Goal: Use online tool/utility: Utilize a website feature to perform a specific function

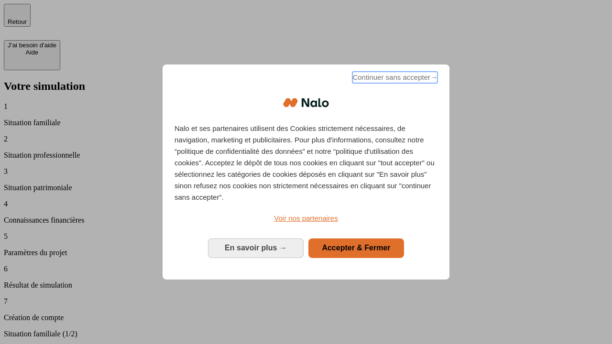
click at [394, 79] on span "Continuer sans accepter →" at bounding box center [394, 77] width 85 height 11
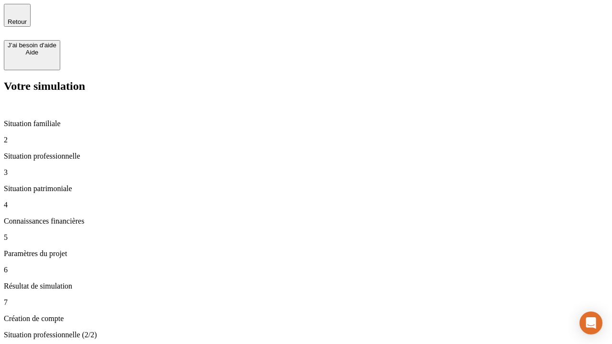
type input "70 000"
type input "1 000"
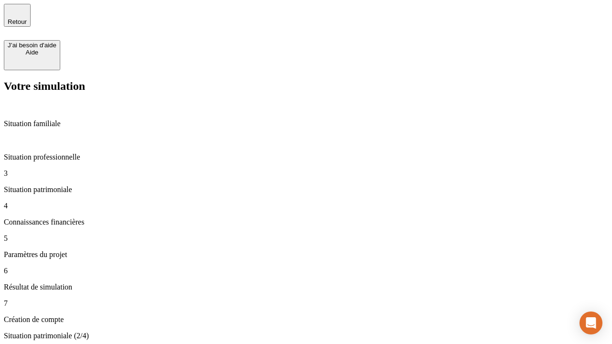
type input "800"
type input "6"
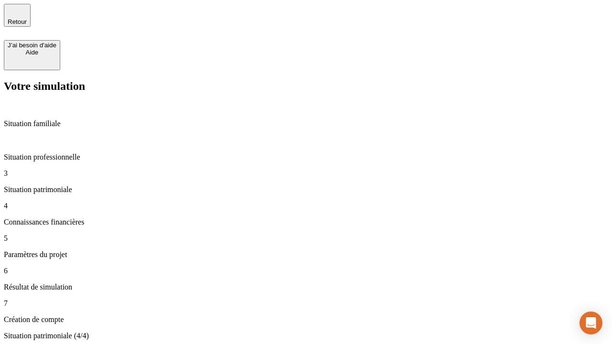
type input "400"
type input "3"
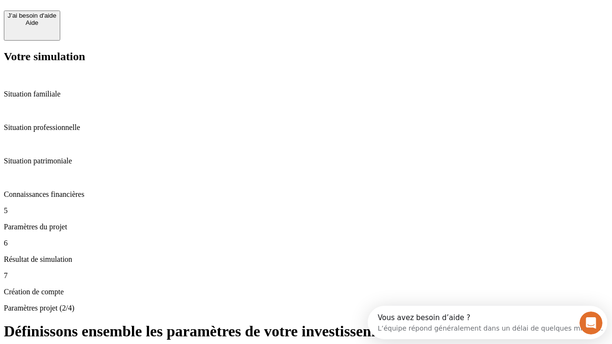
scroll to position [9, 0]
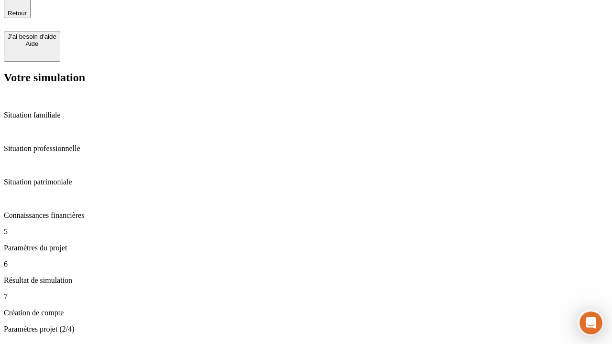
type input "35"
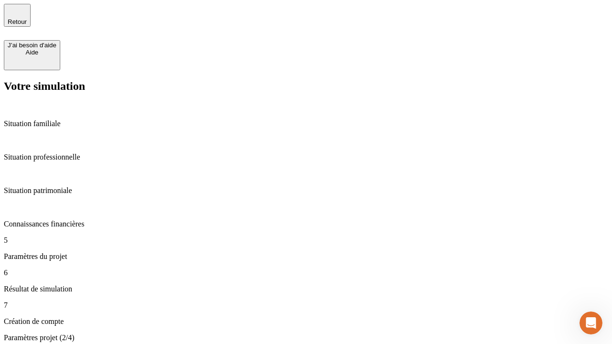
type input "500"
type input "640"
